Goal: Task Accomplishment & Management: Complete application form

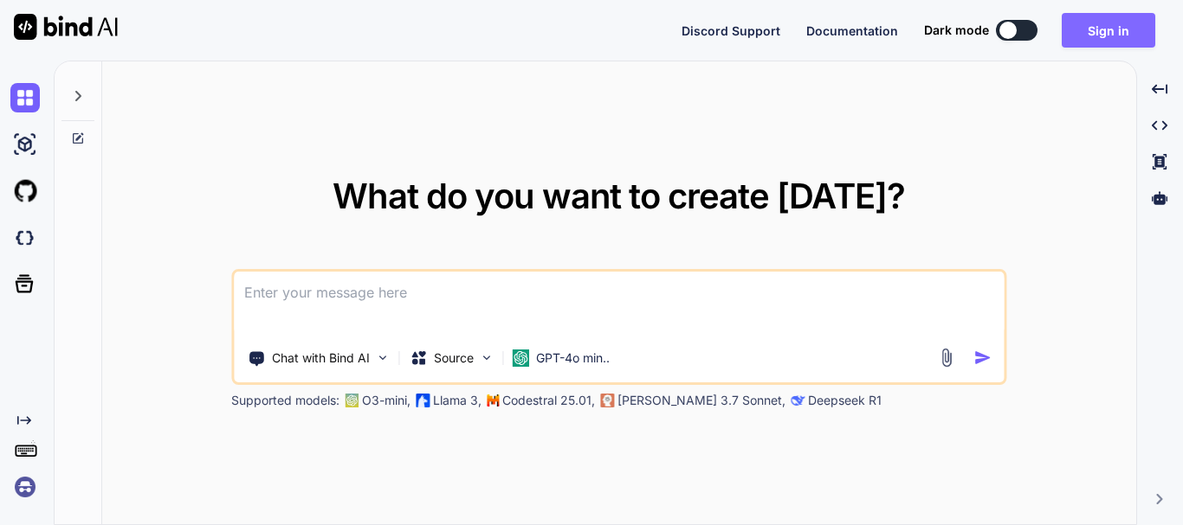
click at [1092, 34] on button "Sign in" at bounding box center [1107, 30] width 93 height 35
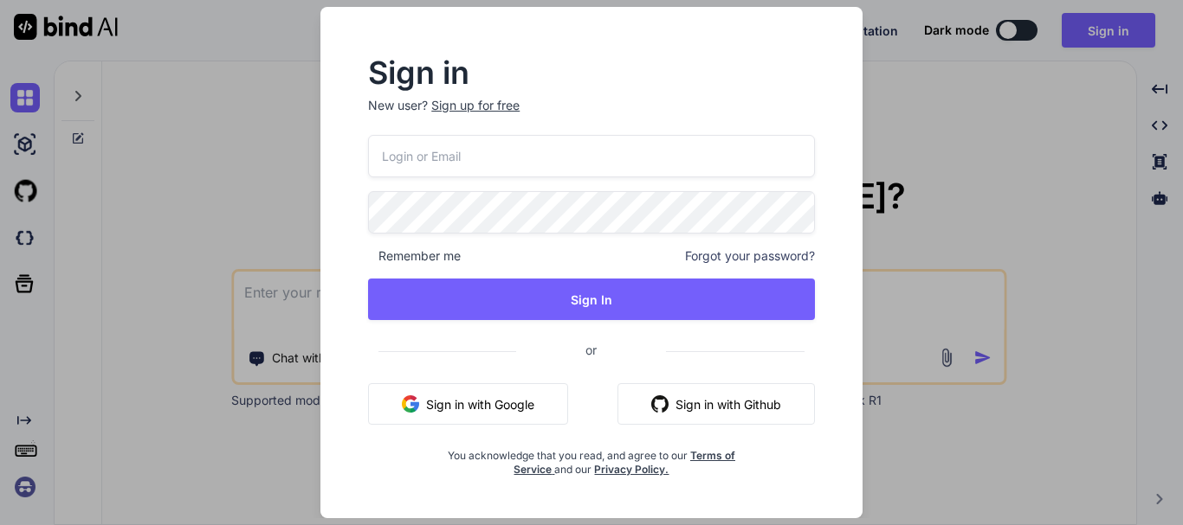
click at [479, 101] on div "Sign up for free" at bounding box center [475, 105] width 88 height 17
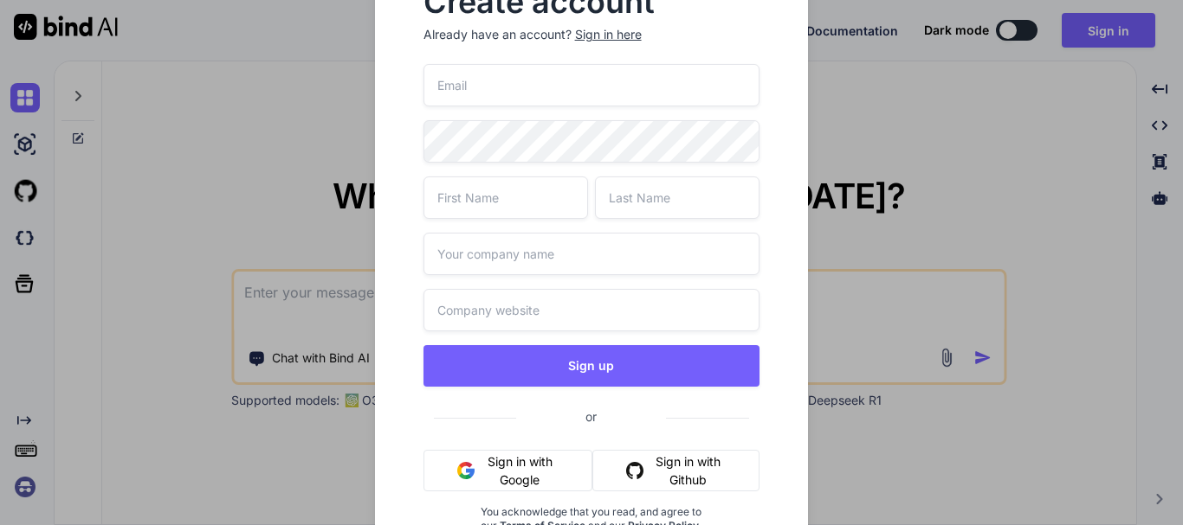
click at [486, 90] on input "email" at bounding box center [591, 85] width 337 height 42
type input "t"
type input "r"
type input "[EMAIL_ADDRESS][DOMAIN_NAME]"
click at [493, 199] on input "text" at bounding box center [505, 198] width 164 height 42
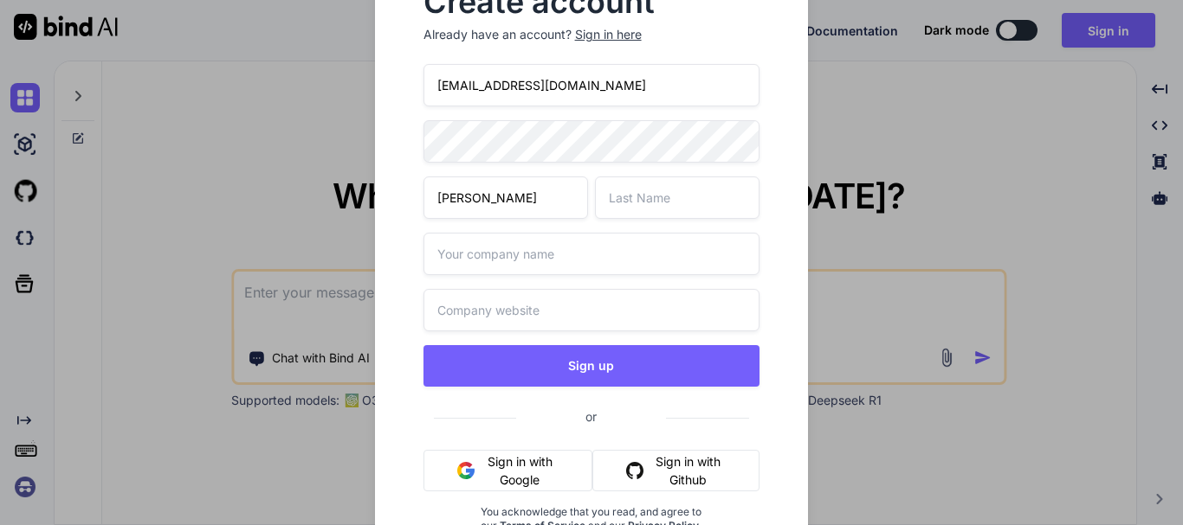
type input "[PERSON_NAME]"
type input "Test"
click at [458, 311] on input "[DOMAIN_NAME]" at bounding box center [591, 310] width 337 height 42
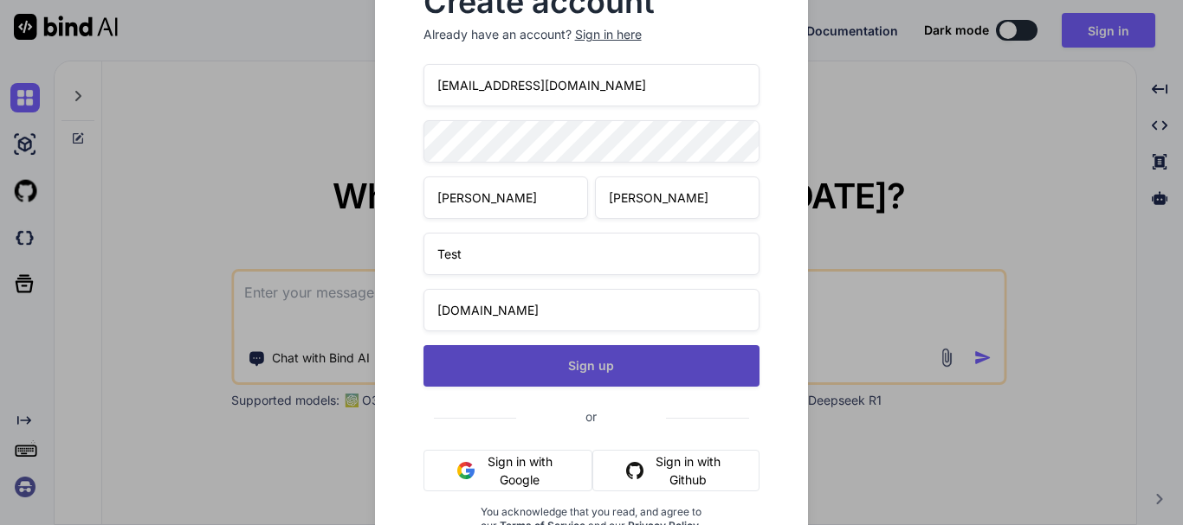
type input "[DOMAIN_NAME]"
click at [595, 364] on button "Sign up" at bounding box center [591, 366] width 337 height 42
type textarea "x"
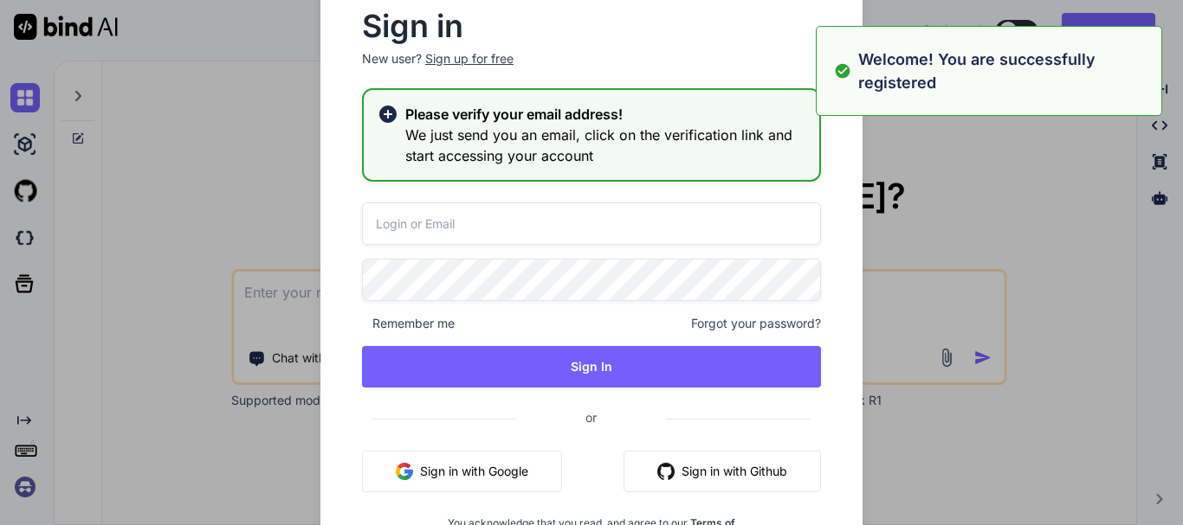
click at [455, 221] on input "email" at bounding box center [591, 224] width 459 height 42
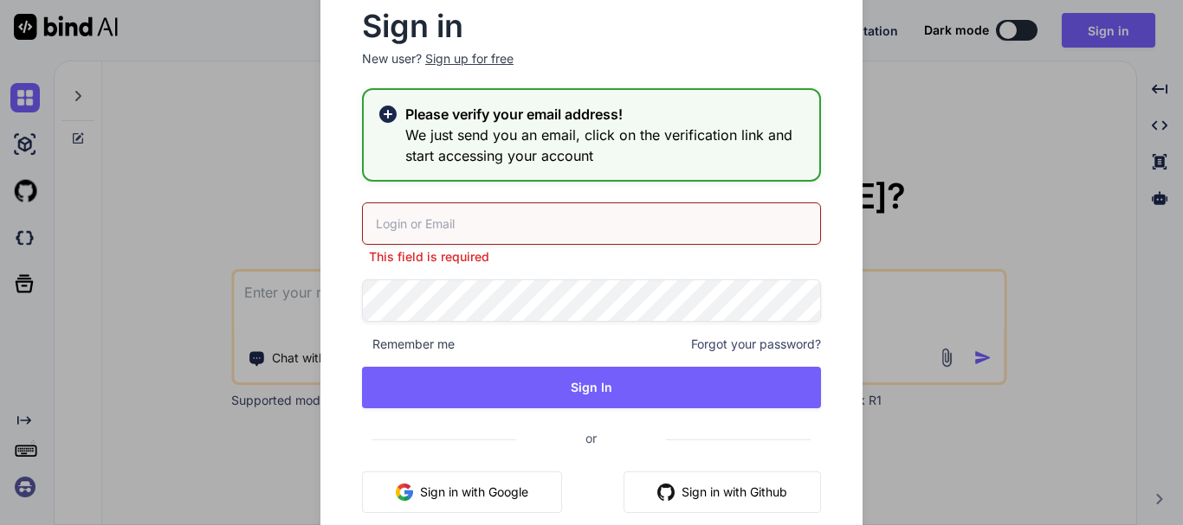
click at [487, 113] on h2 "Please verify your email address!" at bounding box center [605, 114] width 400 height 21
click at [435, 216] on input "email" at bounding box center [591, 224] width 459 height 42
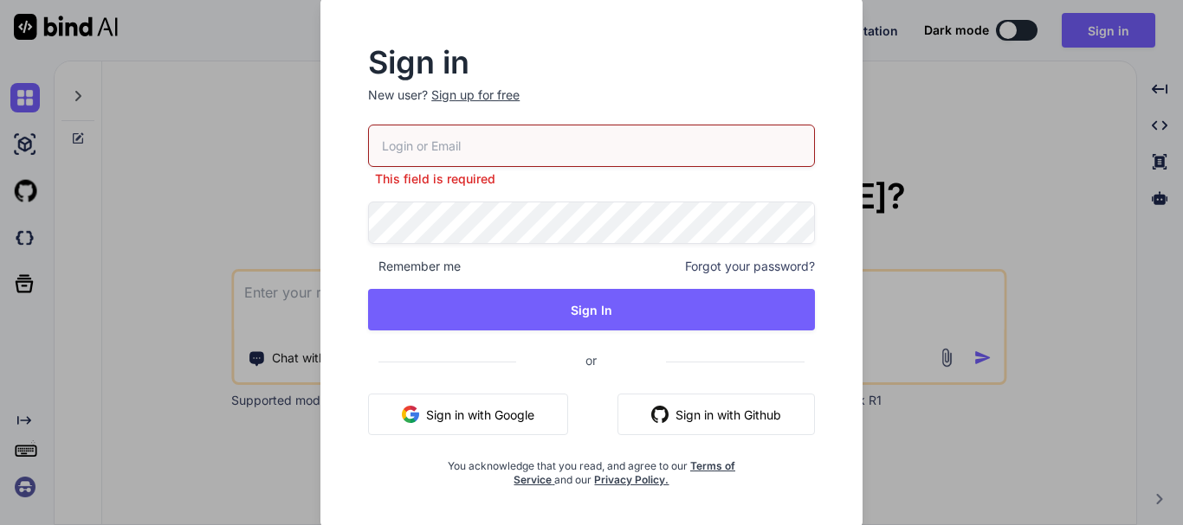
click at [437, 139] on input "email" at bounding box center [591, 146] width 447 height 42
paste input "[EMAIL_ADDRESS][DOMAIN_NAME]"
type input "[EMAIL_ADDRESS][DOMAIN_NAME]"
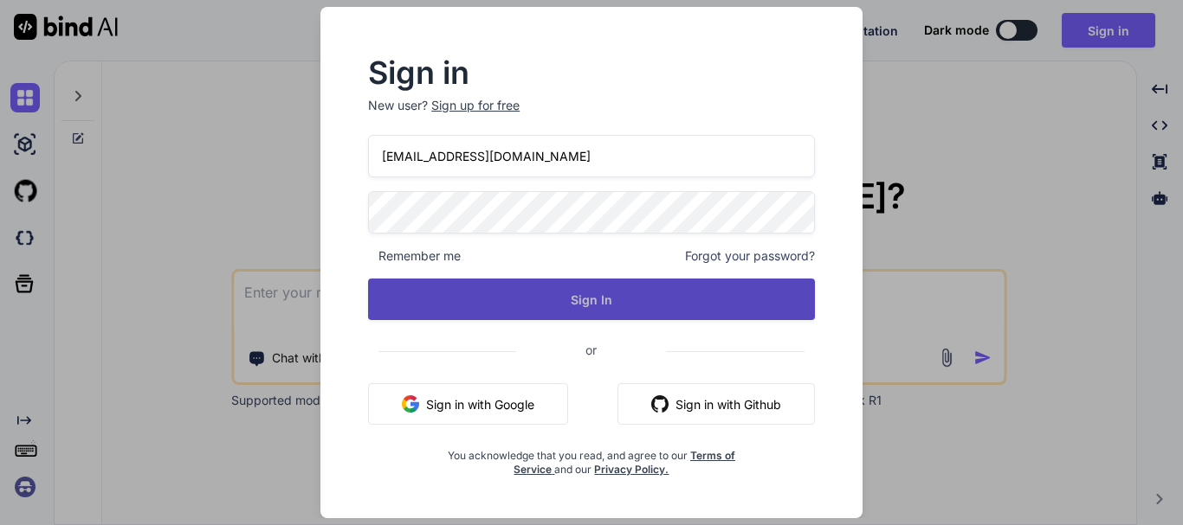
click at [597, 297] on button "Sign In" at bounding box center [591, 300] width 447 height 42
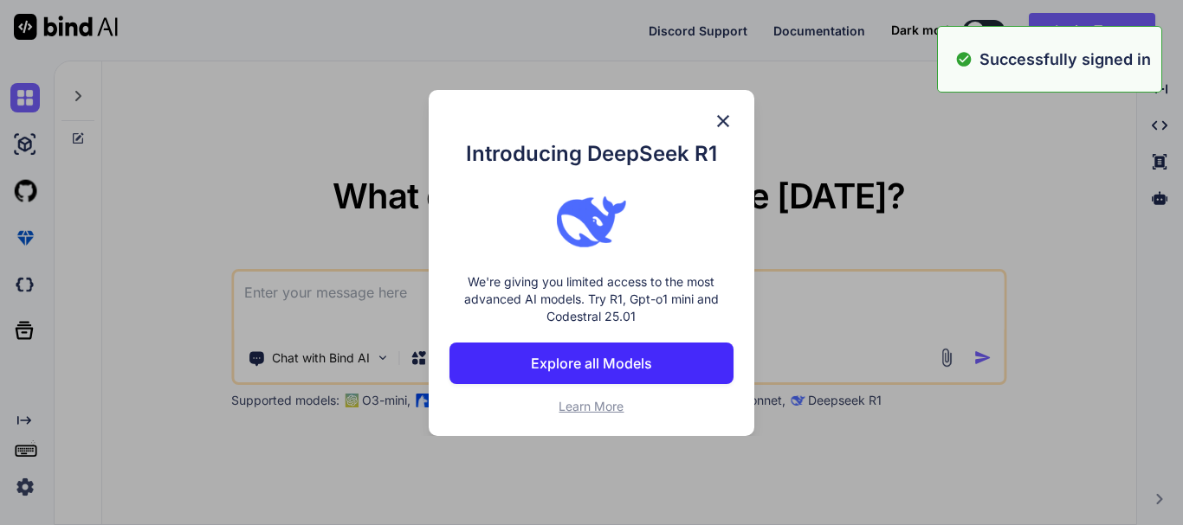
click at [719, 117] on img at bounding box center [722, 121] width 21 height 21
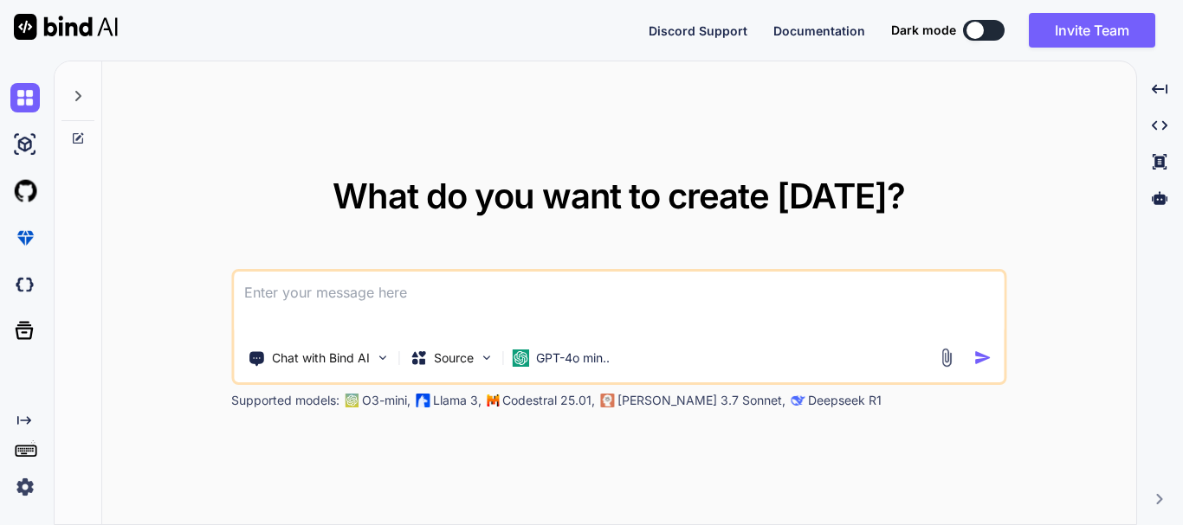
click at [383, 293] on textarea at bounding box center [619, 304] width 770 height 64
type textarea "dfv"
drag, startPoint x: 383, startPoint y: 293, endPoint x: 849, endPoint y: 176, distance: 480.4
click at [849, 176] on span "What do you want to create [DATE]?" at bounding box center [618, 196] width 572 height 42
click at [309, 301] on textarea at bounding box center [619, 304] width 770 height 64
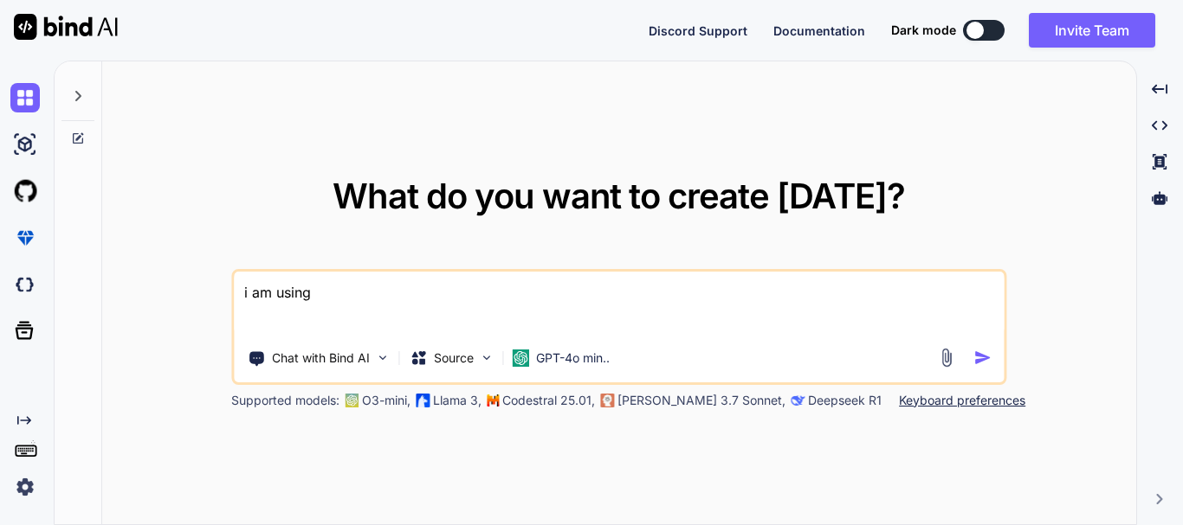
paste textarea "$request->validate([ 'email' => 'required|email', 'otp' => 'required|string', ]…"
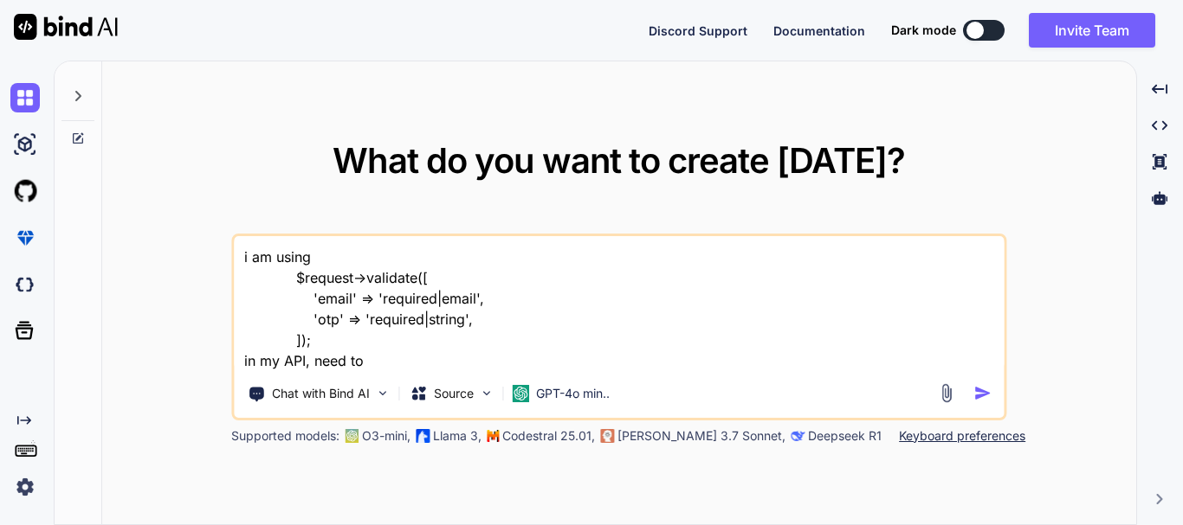
type textarea "i am using $request->validate([ 'email' => 'required|email', 'otp' => 'required…"
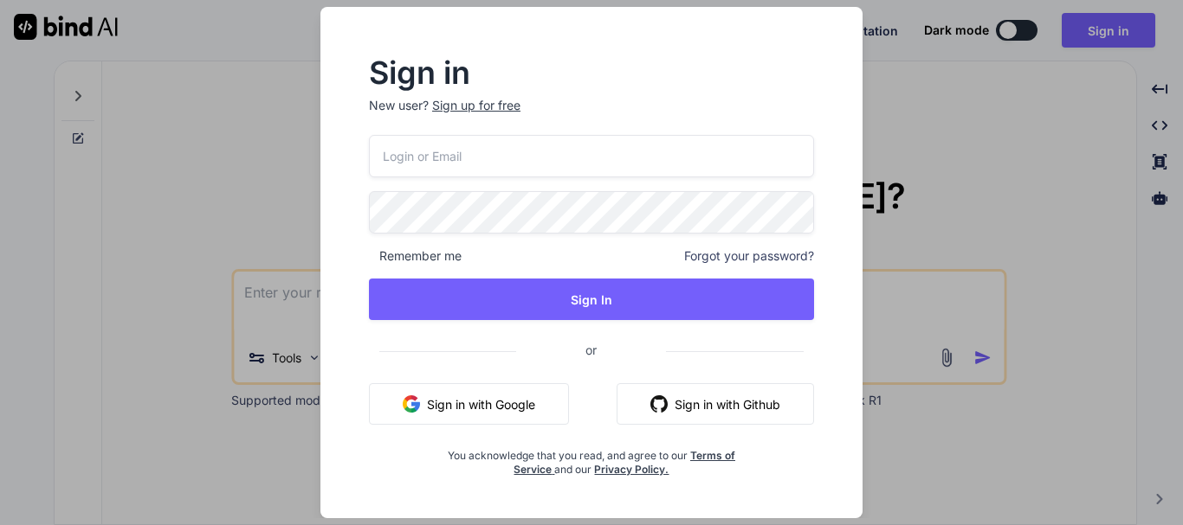
type textarea "x"
